Goal: Find specific page/section: Find specific page/section

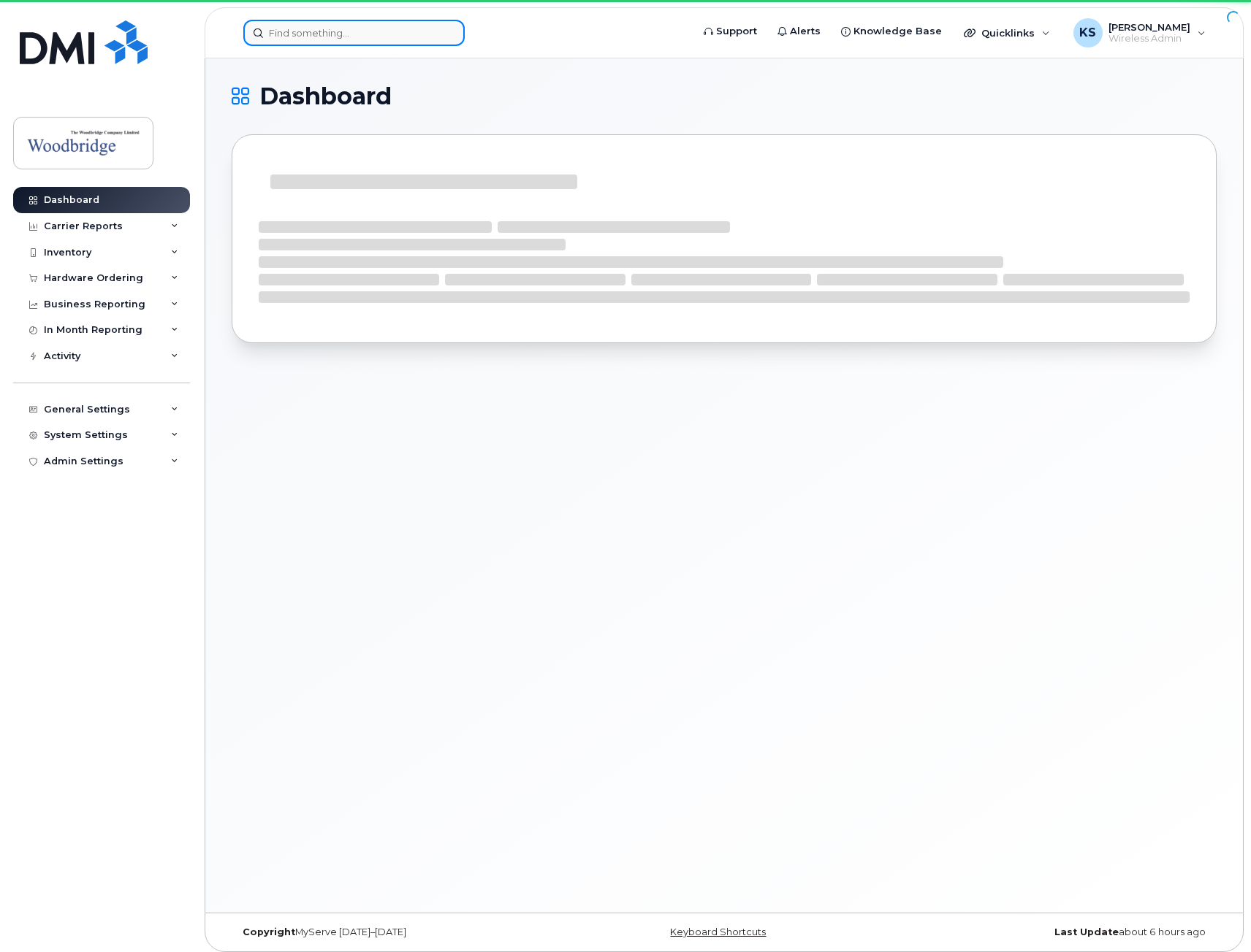
click at [376, 38] on input at bounding box center [354, 33] width 221 height 27
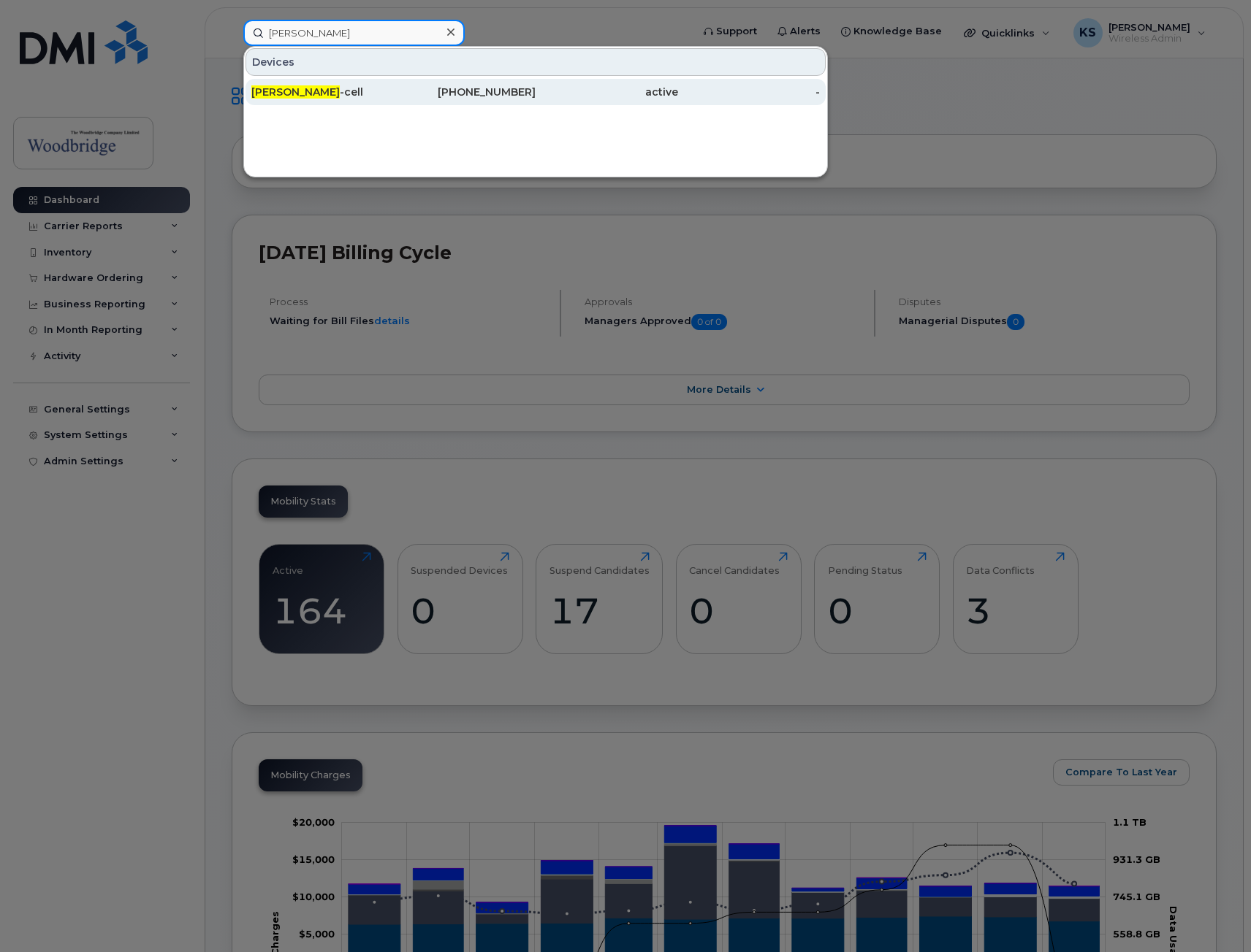
type input "[PERSON_NAME]"
click at [409, 92] on div "[PHONE_NUMBER]" at bounding box center [465, 92] width 142 height 15
